Goal: Task Accomplishment & Management: Use online tool/utility

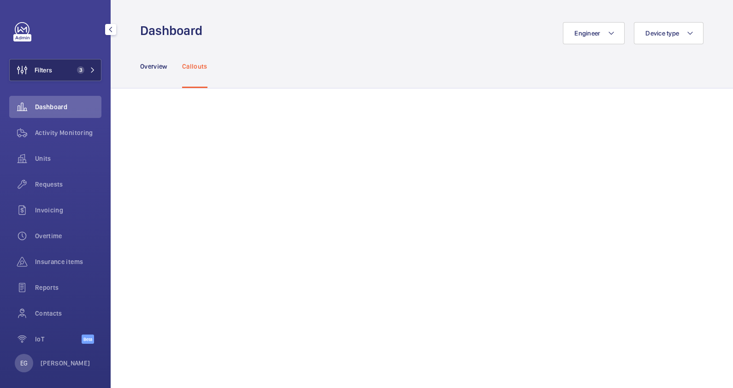
click at [86, 67] on span "3" at bounding box center [84, 69] width 22 height 7
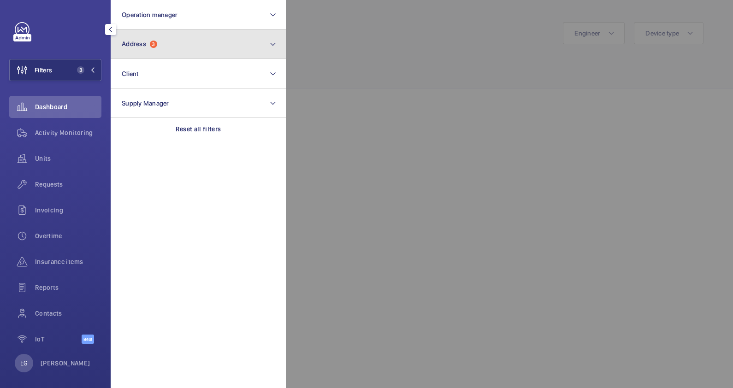
click at [174, 46] on button "Address 3" at bounding box center [198, 43] width 175 height 29
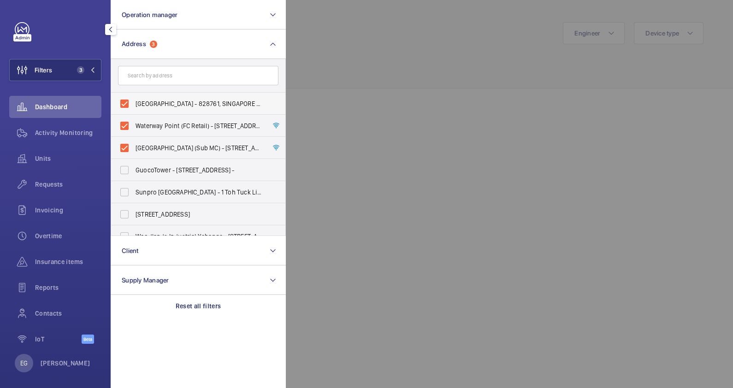
click at [176, 104] on span "[GEOGRAPHIC_DATA] - 828761, SINGAPORE 828761" at bounding box center [198, 103] width 127 height 9
click at [134, 104] on input "[GEOGRAPHIC_DATA] - 828761, SINGAPORE 828761" at bounding box center [124, 103] width 18 height 18
checkbox input "false"
click at [176, 127] on span "Waterway Point (FC Retail) - [STREET_ADDRESS]" at bounding box center [198, 125] width 127 height 9
click at [134, 127] on input "Waterway Point (FC Retail) - [STREET_ADDRESS]" at bounding box center [124, 126] width 18 height 18
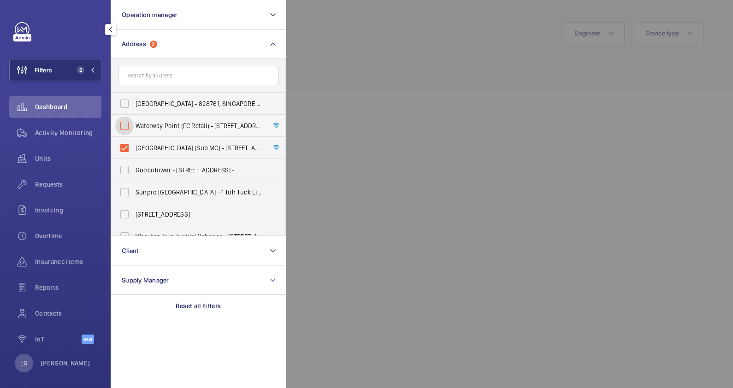
checkbox input "false"
drag, startPoint x: 174, startPoint y: 146, endPoint x: 170, endPoint y: 95, distance: 51.3
click at [174, 143] on span "[GEOGRAPHIC_DATA] (Sub MC) - [STREET_ADDRESS]" at bounding box center [198, 147] width 127 height 9
click at [134, 143] on input "[GEOGRAPHIC_DATA] (Sub MC) - [STREET_ADDRESS]" at bounding box center [124, 148] width 18 height 18
checkbox input "false"
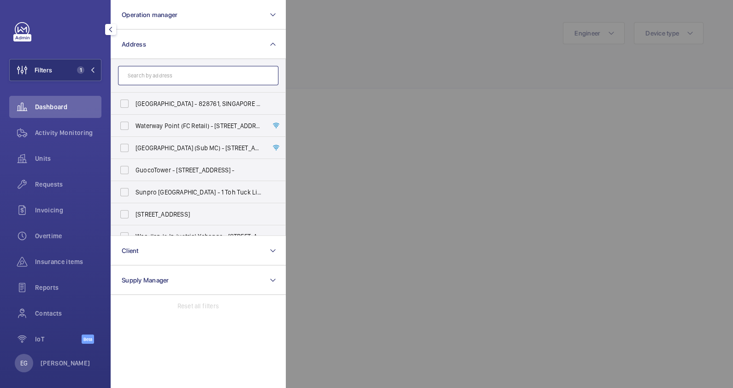
click at [170, 73] on input "text" at bounding box center [198, 75] width 160 height 19
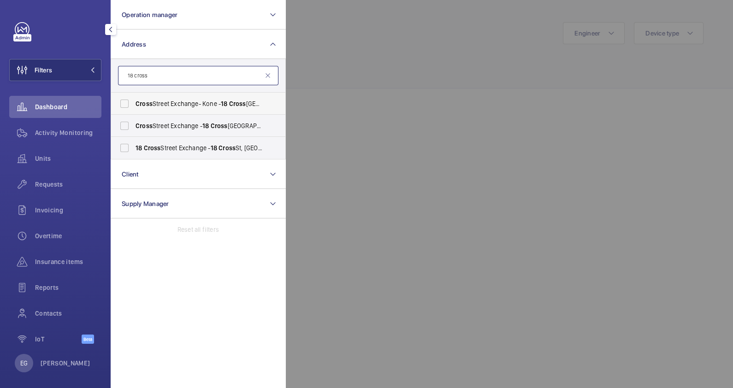
type input "18 cross"
click at [216, 101] on span "Cross Street Exchange- Kone - [STREET_ADDRESS]" at bounding box center [198, 103] width 127 height 9
click at [134, 101] on input "Cross Street Exchange- Kone - [STREET_ADDRESS]" at bounding box center [124, 103] width 18 height 18
click at [225, 105] on span "18" at bounding box center [224, 103] width 6 height 7
click at [134, 105] on input "Cross Street Exchange- Kone - [STREET_ADDRESS]" at bounding box center [124, 103] width 18 height 18
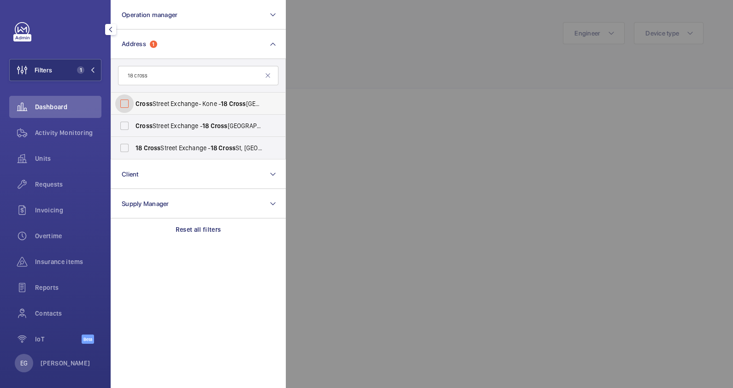
checkbox input "false"
click at [221, 124] on span "Cross" at bounding box center [219, 125] width 17 height 7
click at [134, 124] on input "[GEOGRAPHIC_DATA] - [STREET_ADDRESS]" at bounding box center [124, 126] width 18 height 18
checkbox input "true"
click at [196, 146] on span "[STREET_ADDRESS] - [STREET_ADDRESS] -" at bounding box center [198, 147] width 127 height 9
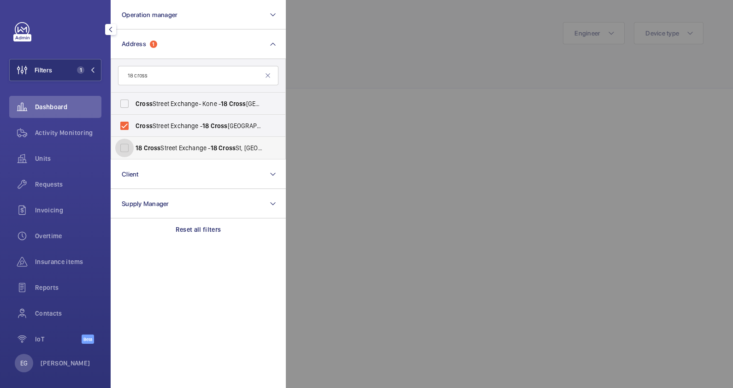
click at [134, 146] on input "[STREET_ADDRESS] - [STREET_ADDRESS] -" at bounding box center [124, 148] width 18 height 18
checkbox input "true"
click at [68, 126] on div "Activity Monitoring" at bounding box center [55, 133] width 92 height 22
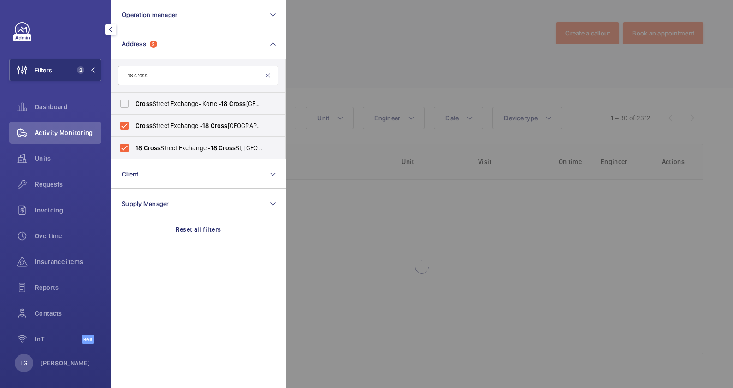
click at [399, 67] on div at bounding box center [652, 194] width 733 height 388
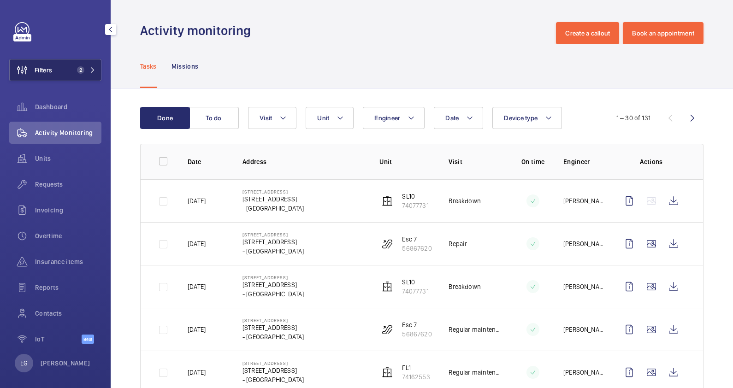
click at [86, 71] on span "2" at bounding box center [84, 69] width 22 height 7
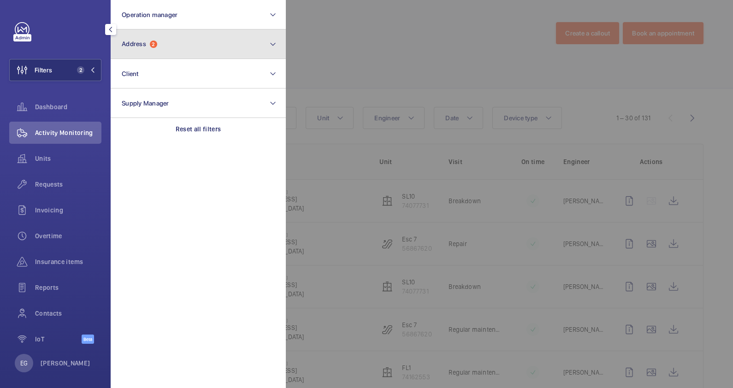
click at [210, 50] on button "Address 2" at bounding box center [198, 43] width 175 height 29
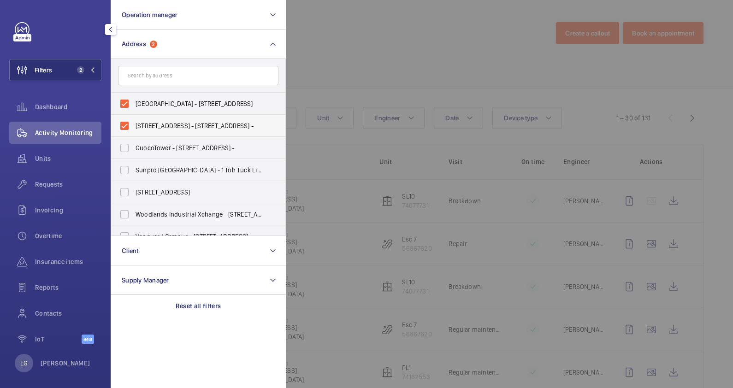
click at [235, 125] on span "[STREET_ADDRESS] - [STREET_ADDRESS] -" at bounding box center [198, 125] width 127 height 9
click at [134, 125] on input "[STREET_ADDRESS] - [STREET_ADDRESS] -" at bounding box center [124, 126] width 18 height 18
click at [235, 125] on span "[STREET_ADDRESS] - [STREET_ADDRESS] -" at bounding box center [198, 125] width 127 height 9
click at [134, 125] on input "[STREET_ADDRESS] - [STREET_ADDRESS] -" at bounding box center [124, 126] width 18 height 18
checkbox input "true"
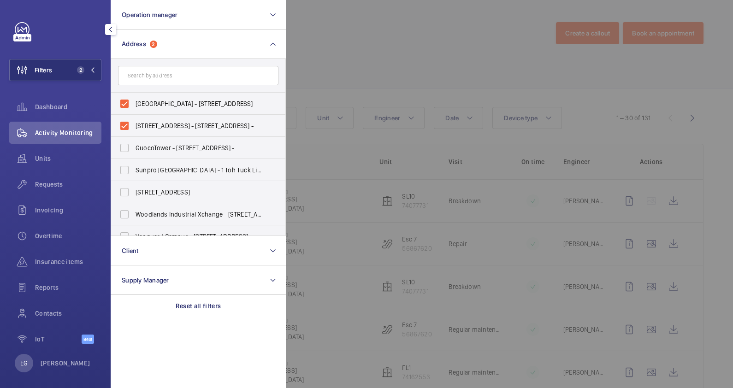
click at [389, 52] on div at bounding box center [652, 194] width 733 height 388
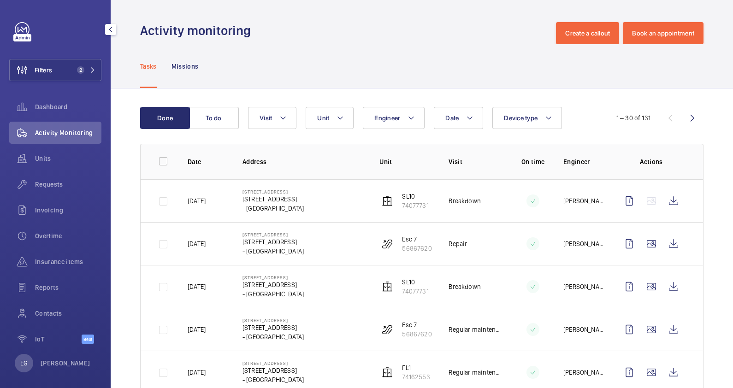
scroll to position [115, 0]
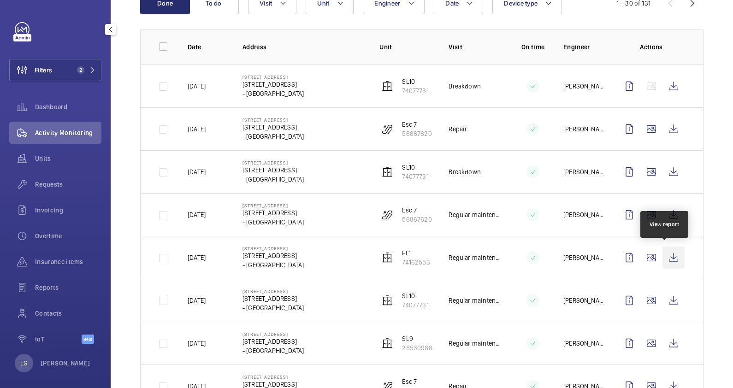
click at [663, 258] on wm-front-icon-button at bounding box center [673, 258] width 22 height 22
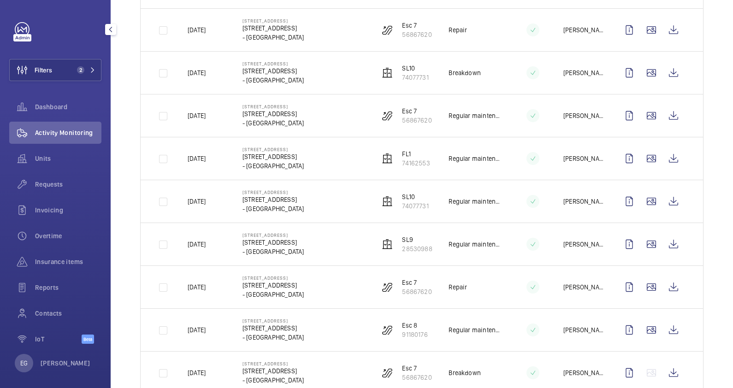
scroll to position [230, 0]
